Goal: Ask a question

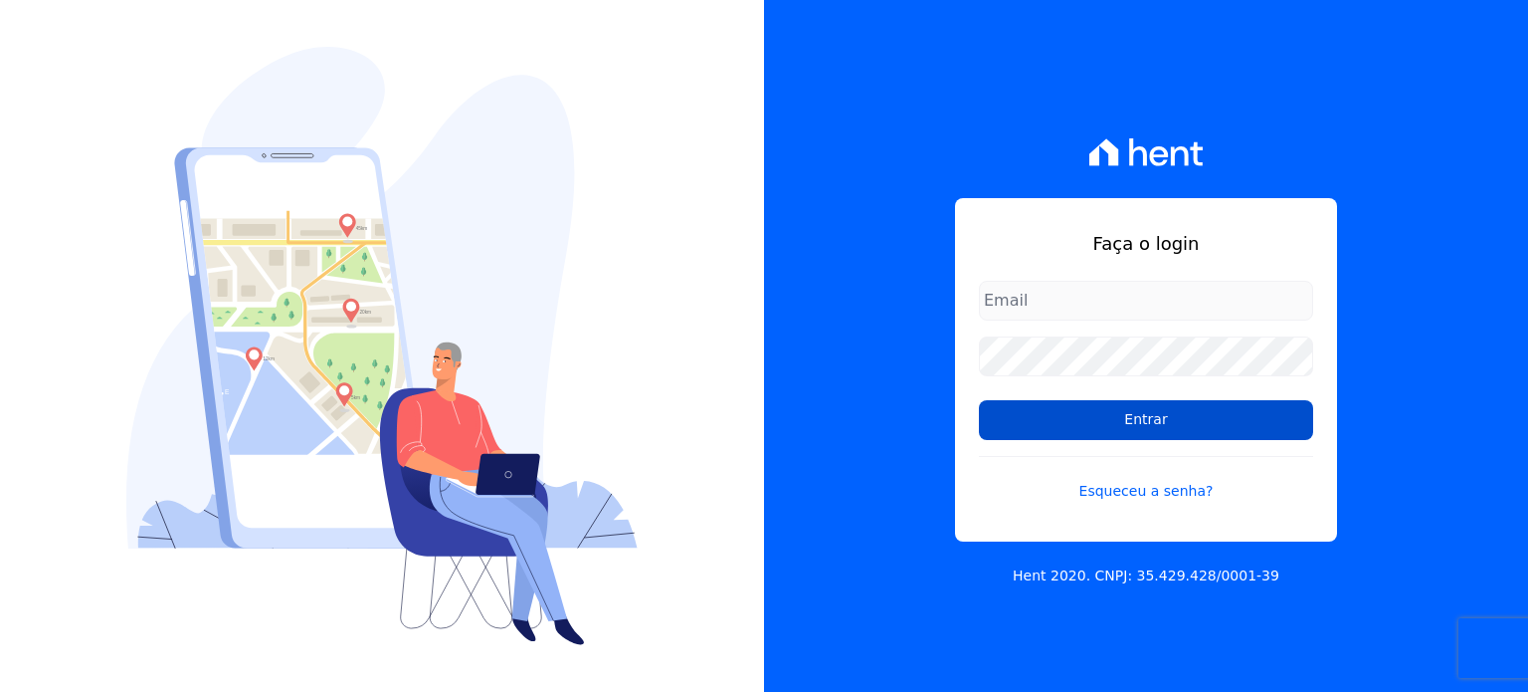
type input "[EMAIL_ADDRESS][DOMAIN_NAME]"
click at [1118, 414] on input "Entrar" at bounding box center [1146, 420] width 334 height 40
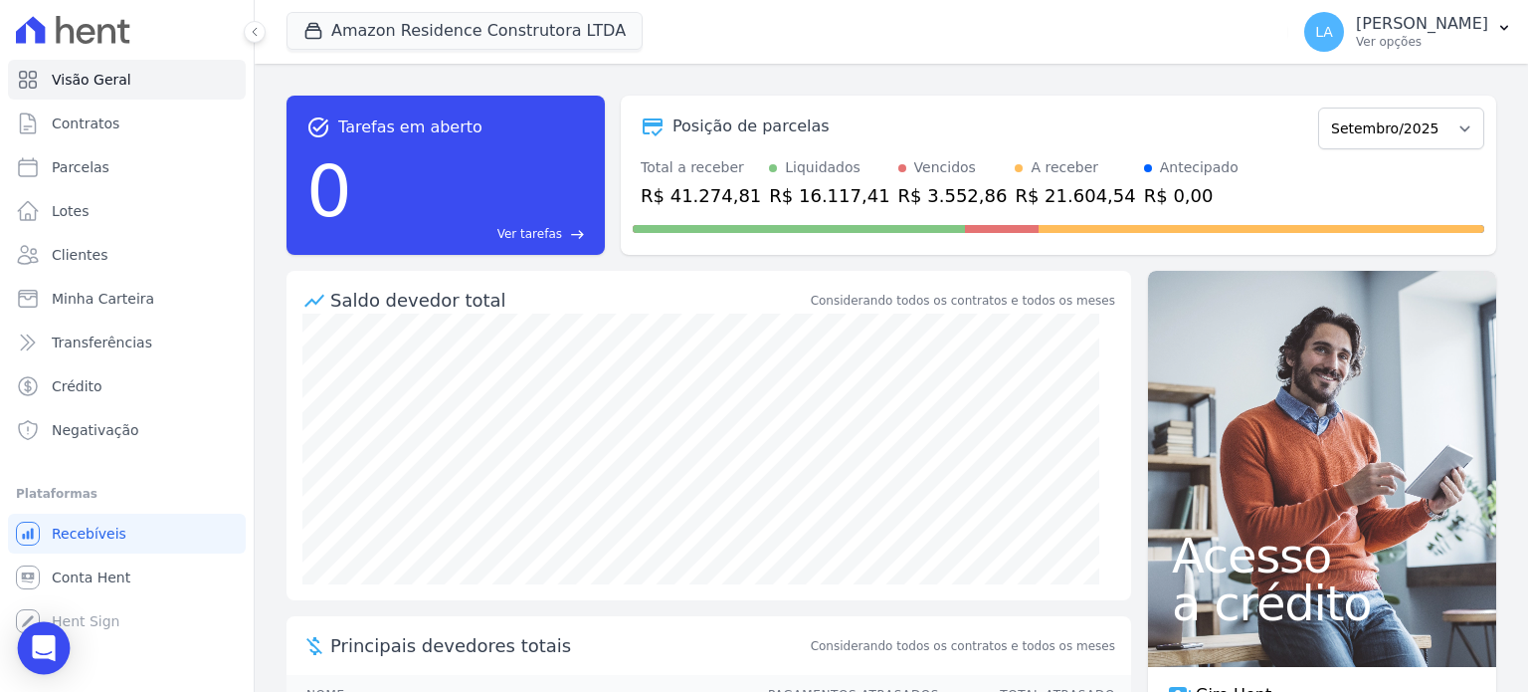
click at [48, 640] on icon "Open Intercom Messenger" at bounding box center [43, 648] width 23 height 26
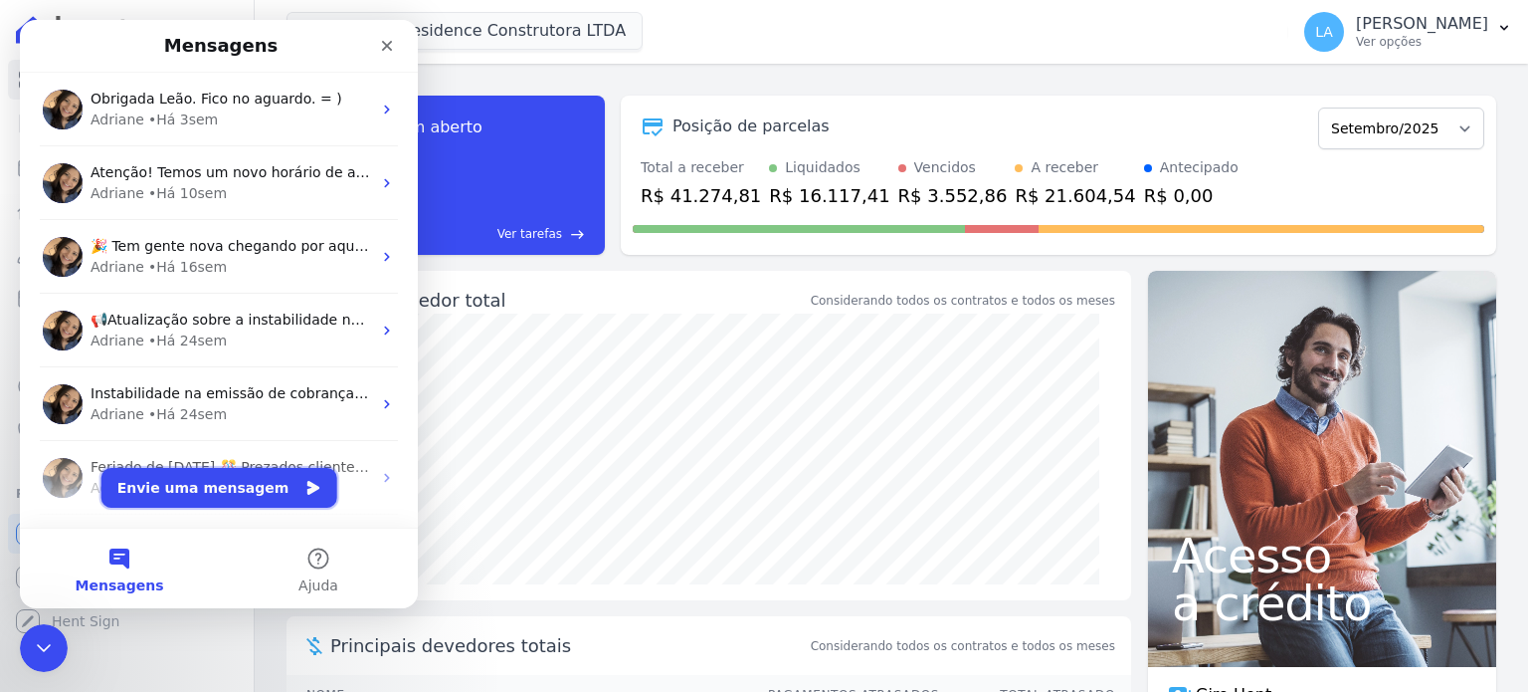
click at [203, 494] on button "Envie uma mensagem" at bounding box center [219, 488] width 236 height 40
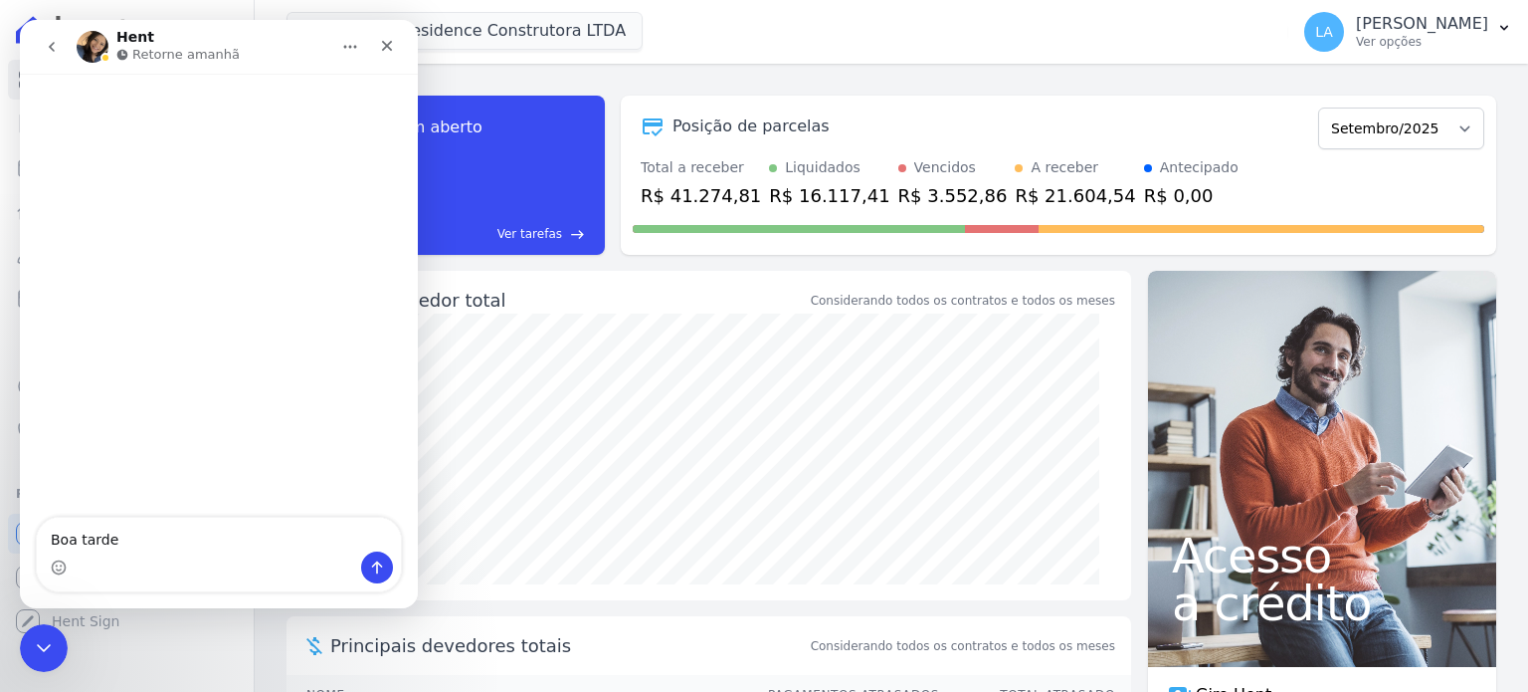
type textarea "Boa tarde!"
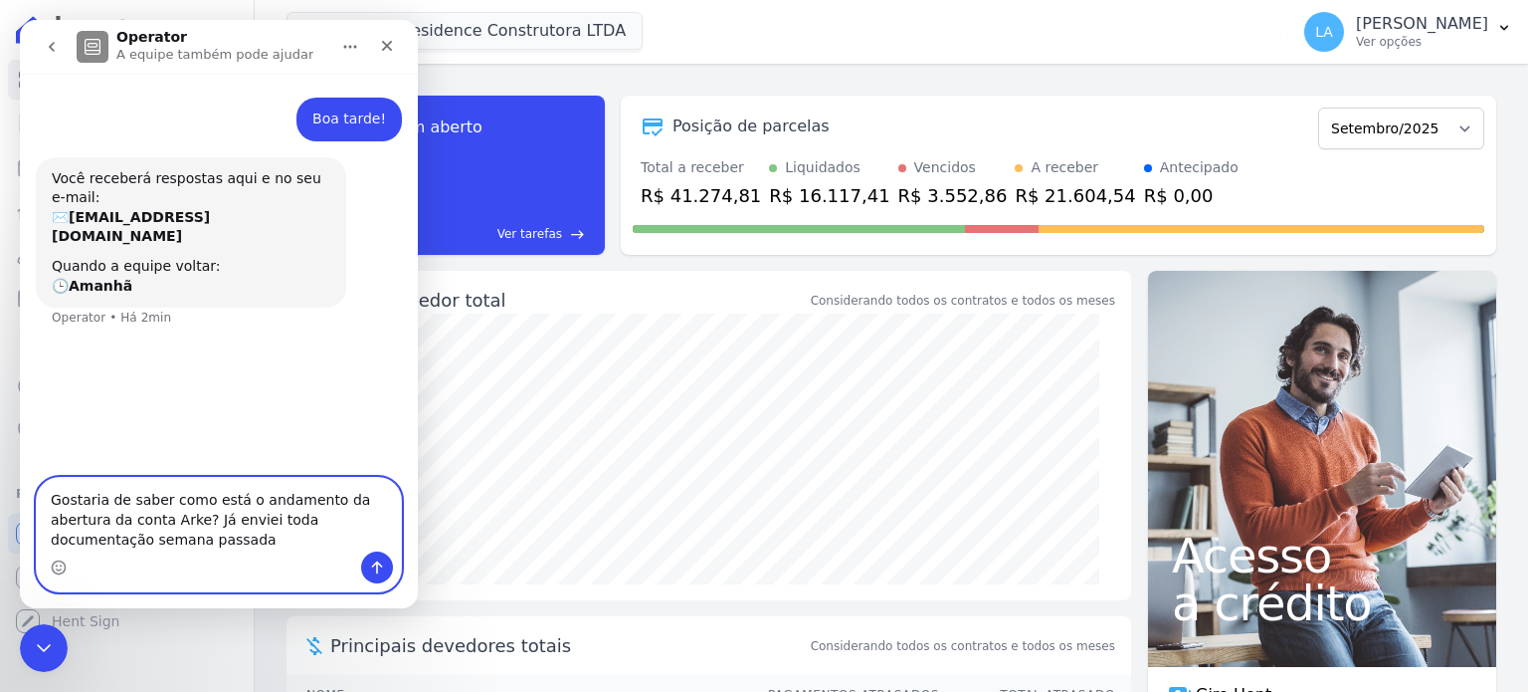
click at [119, 542] on textarea "Gostaria de saber como está o andamento da abertura da conta Arke? Já enviei to…" at bounding box center [219, 515] width 364 height 74
type textarea "Gostaria de saber como está o andamento da abertura da conta Arke? Já enviei to…"
